Goal: Transaction & Acquisition: Book appointment/travel/reservation

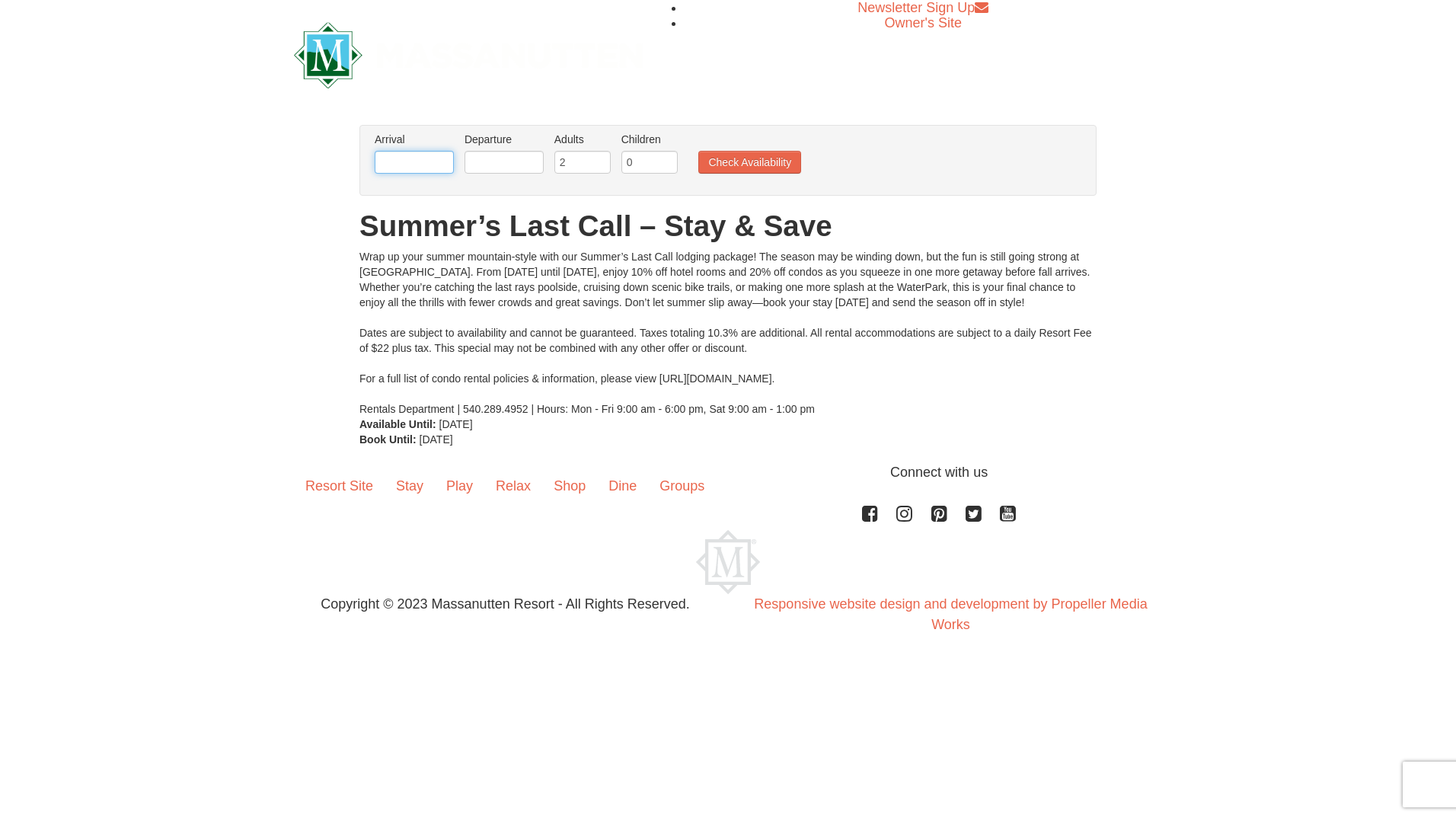
click at [406, 160] on input "text" at bounding box center [414, 162] width 79 height 23
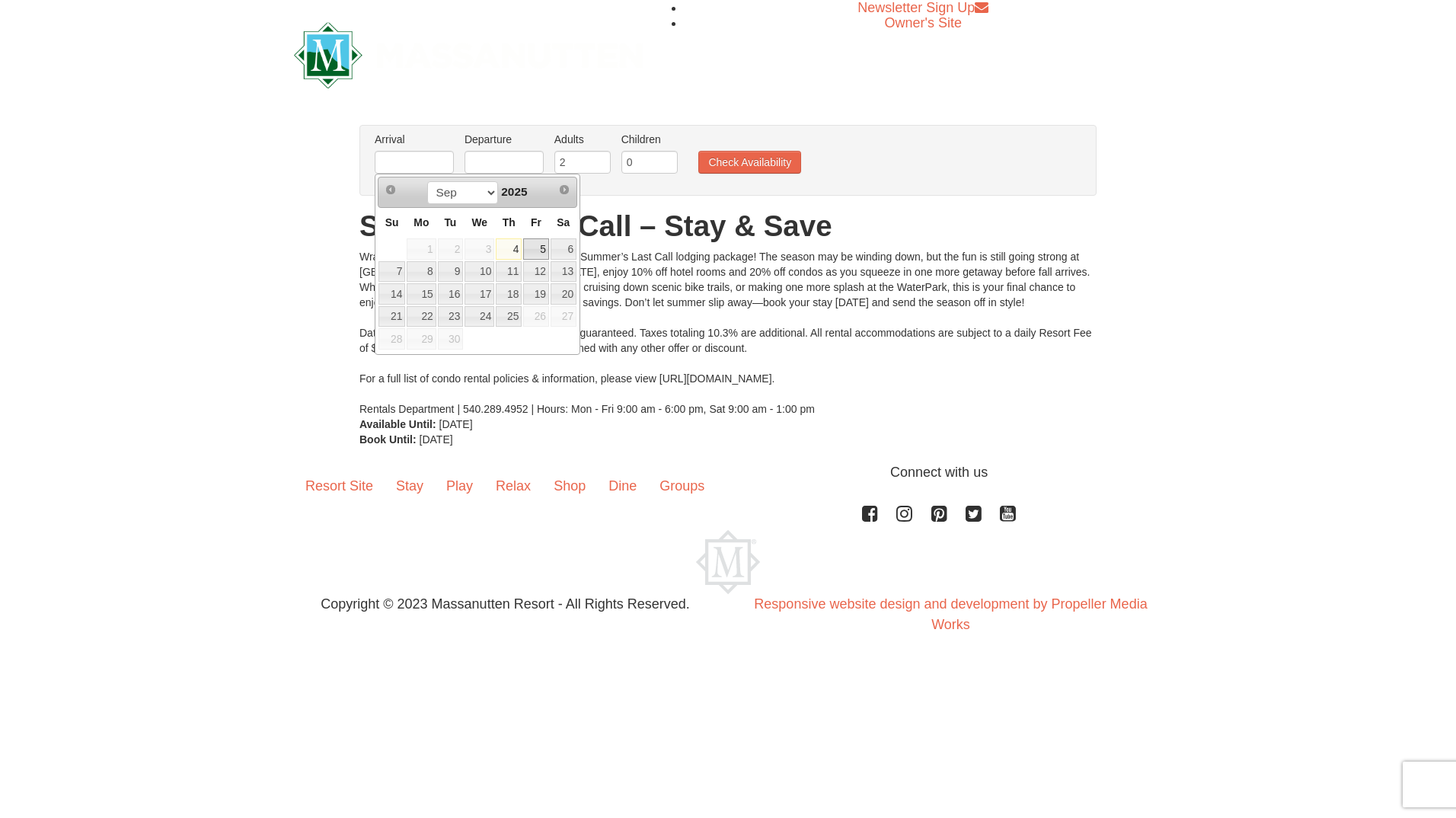
click at [540, 247] on link "5" at bounding box center [536, 248] width 26 height 21
type input "[DATE]"
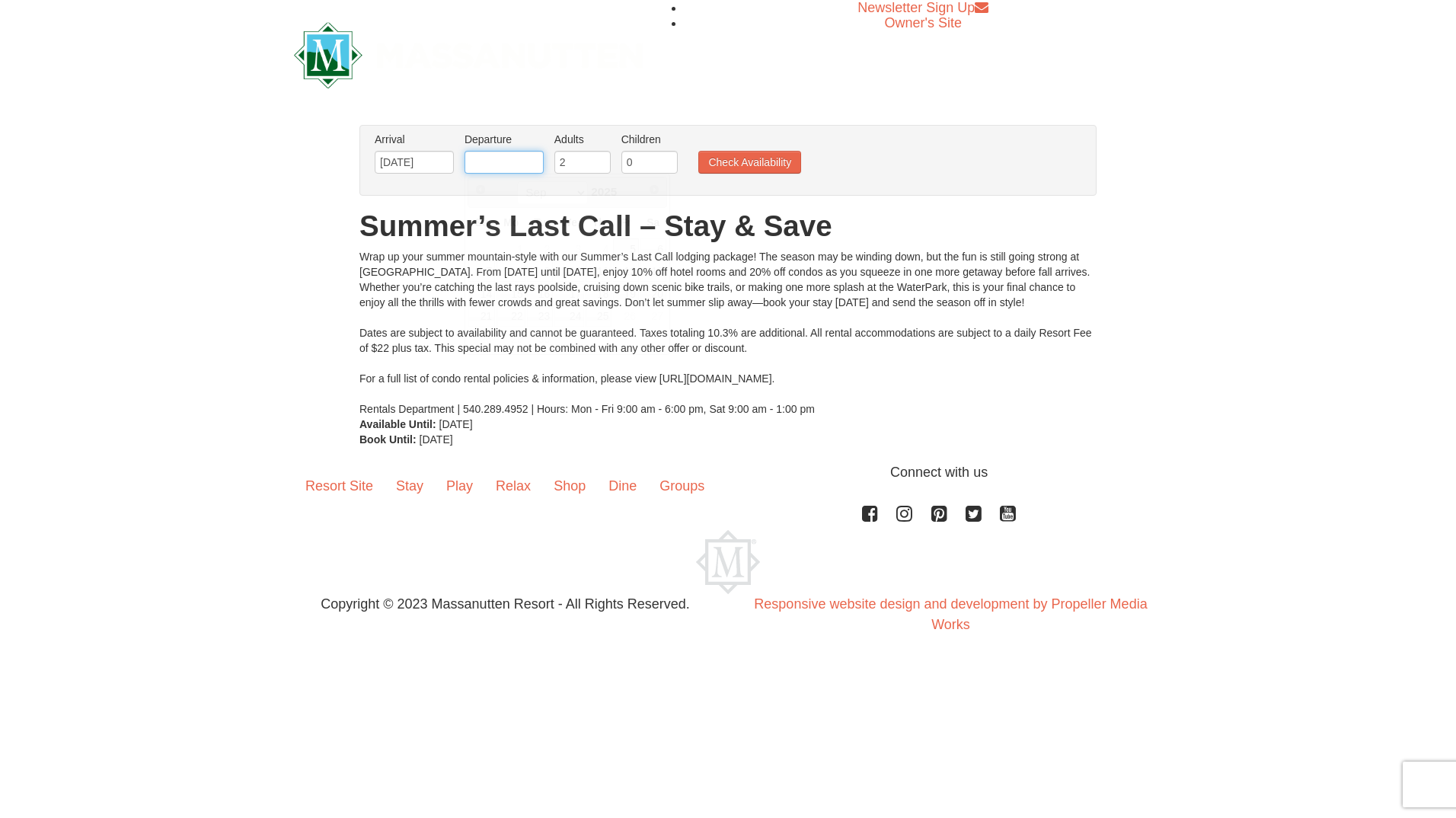
click at [523, 160] on input "text" at bounding box center [504, 162] width 79 height 23
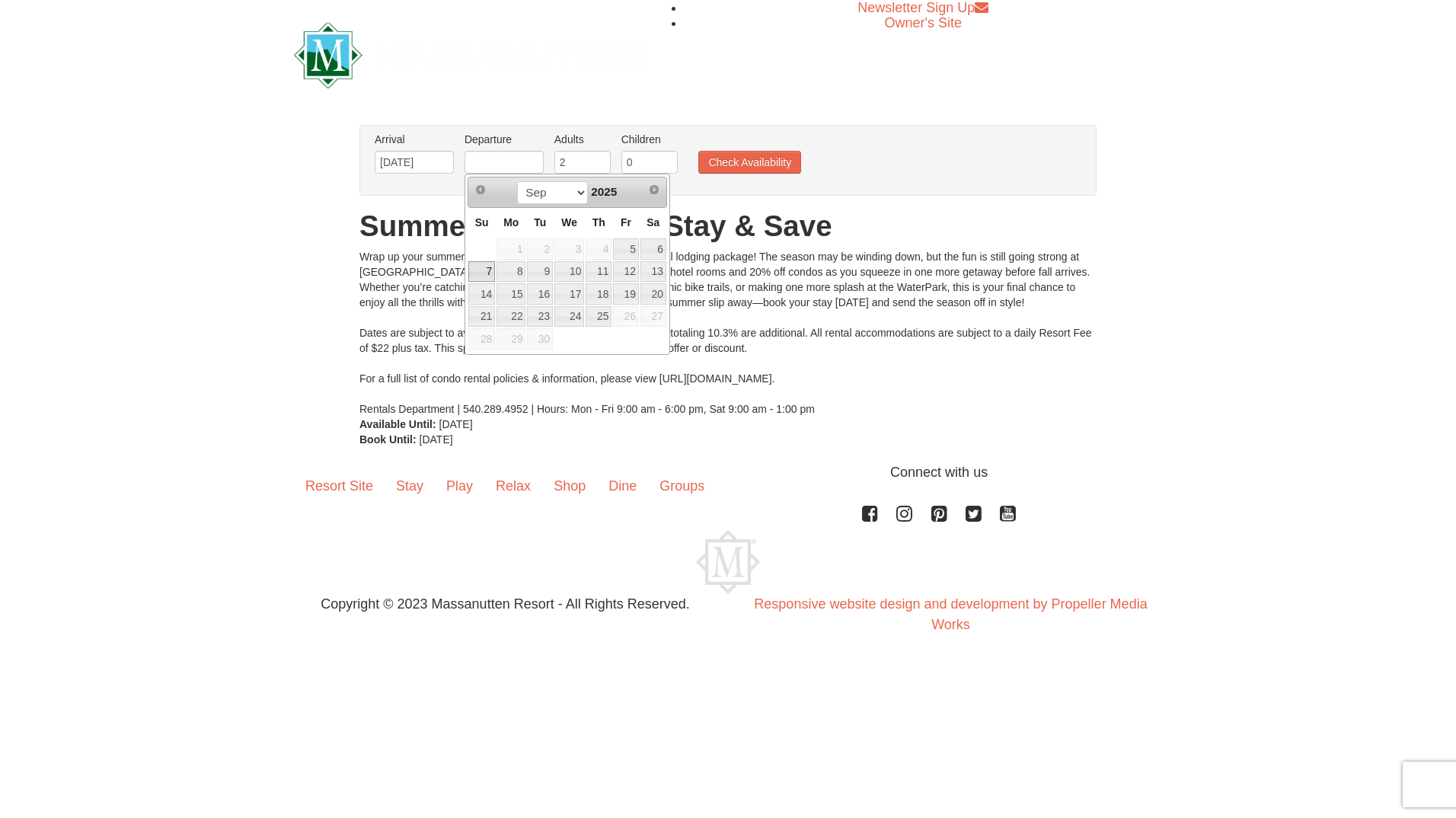
click at [492, 272] on link "7" at bounding box center [481, 271] width 27 height 21
type input "[DATE]"
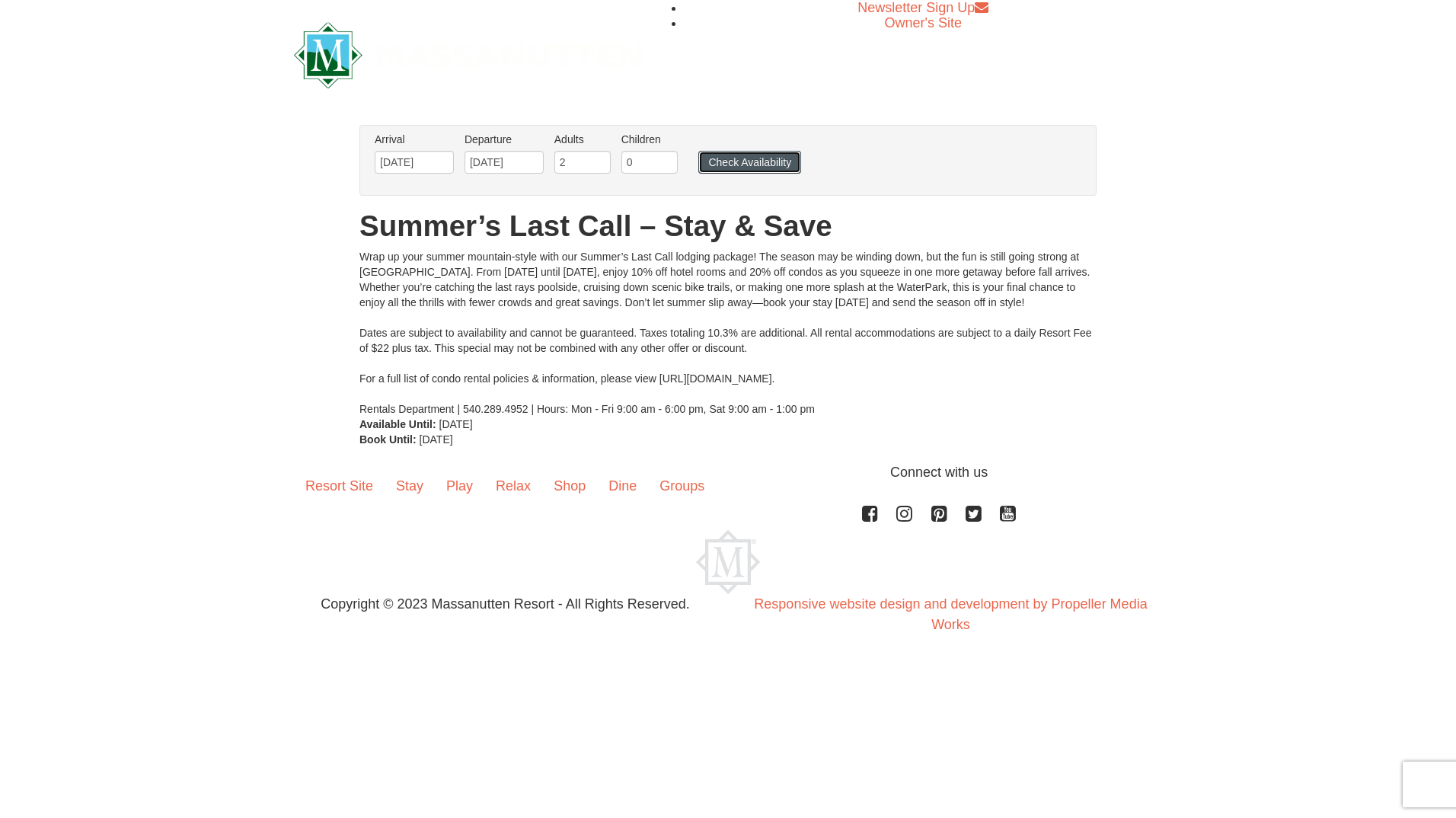
click at [721, 158] on button "Check Availability" at bounding box center [749, 162] width 102 height 23
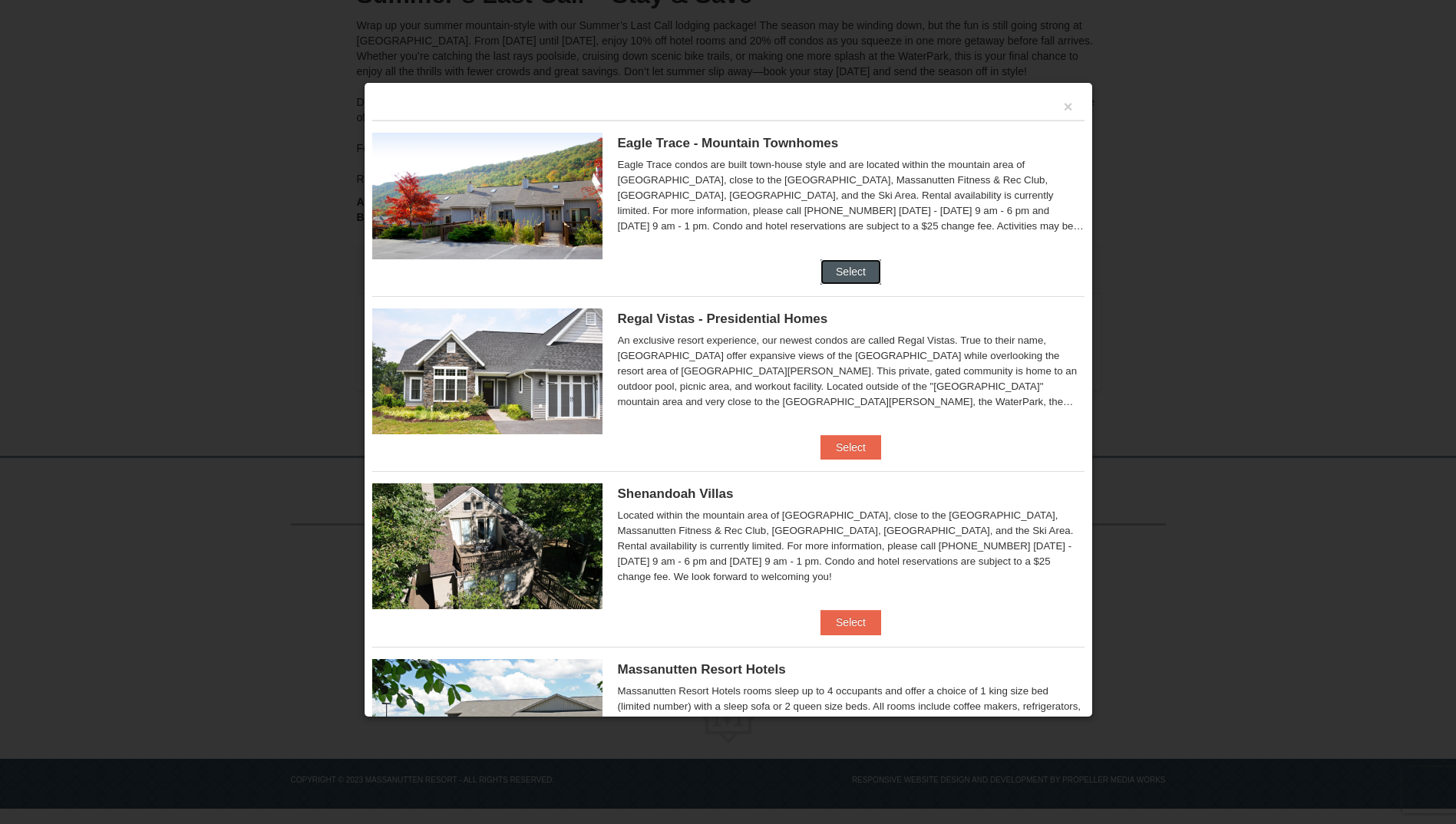
click at [861, 262] on button "Select" at bounding box center [850, 271] width 60 height 24
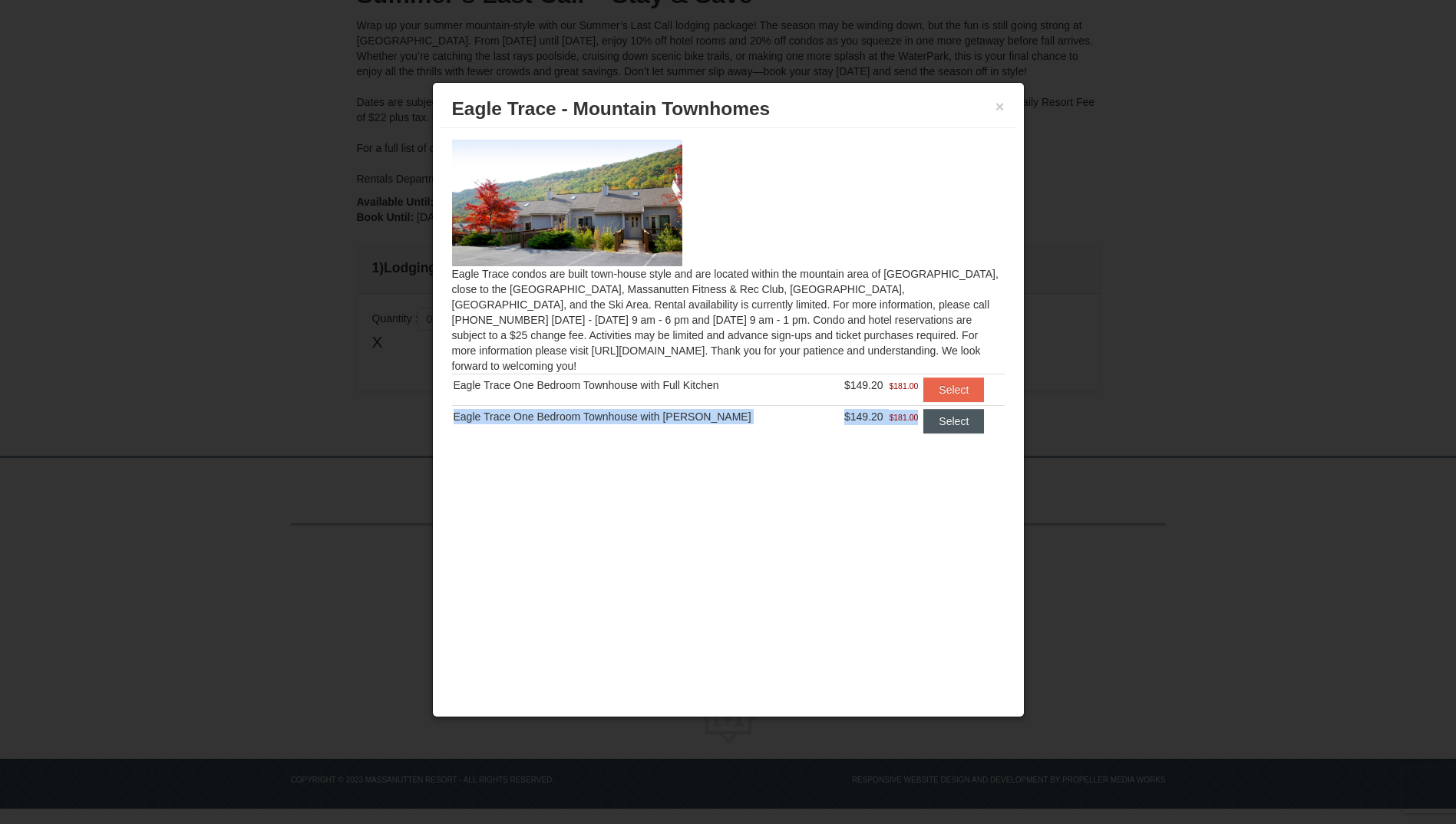
click at [946, 394] on tbody "Eagle Trace One Bedroom Townhouse with Full Kitchen $149.20 $181.00 Select Eagl…" at bounding box center [728, 405] width 553 height 63
drag, startPoint x: 946, startPoint y: 394, endPoint x: 875, endPoint y: 427, distance: 78.3
click at [875, 427] on div "Eagle Trace condos are built town-house style and are located within the mounta…" at bounding box center [728, 295] width 575 height 335
click at [943, 409] on button "Select" at bounding box center [953, 421] width 60 height 24
